Goal: Navigation & Orientation: Go to known website

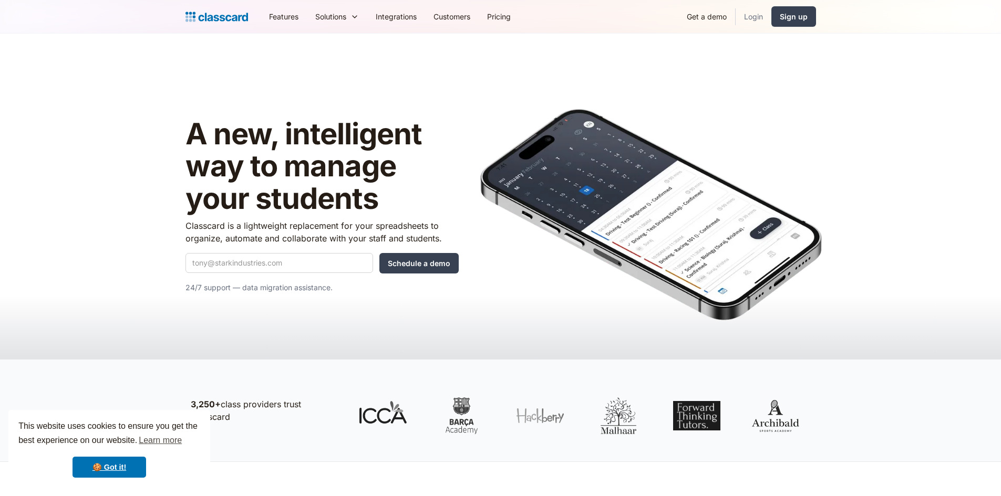
click at [753, 17] on link "Login" at bounding box center [753, 17] width 36 height 24
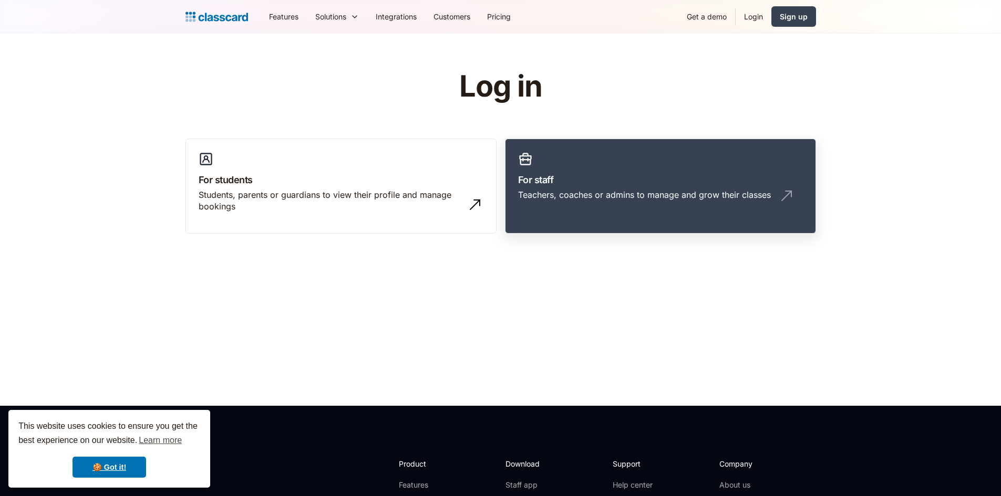
click at [610, 182] on h3 "For staff" at bounding box center [660, 180] width 285 height 14
